Goal: Task Accomplishment & Management: Use online tool/utility

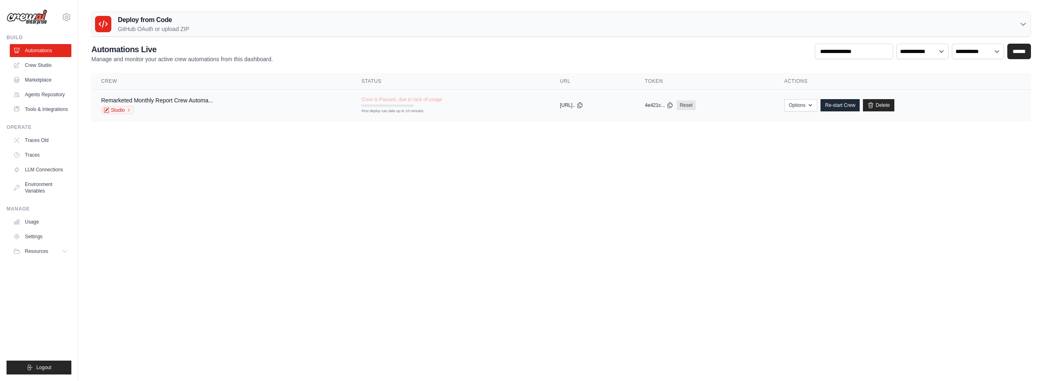
click at [601, 103] on div "copied https://remarket..." at bounding box center [592, 105] width 65 height 7
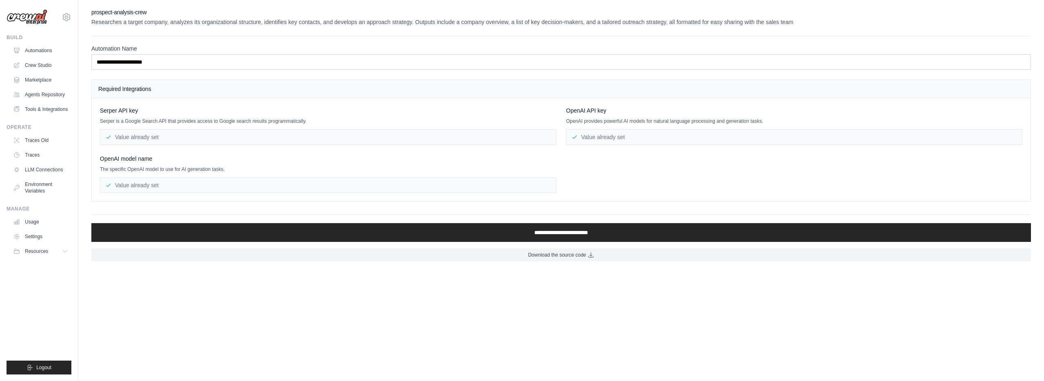
click at [434, 184] on div "Value already set" at bounding box center [328, 185] width 457 height 16
click at [440, 135] on div "Value already set" at bounding box center [328, 137] width 457 height 16
